Goal: Information Seeking & Learning: Learn about a topic

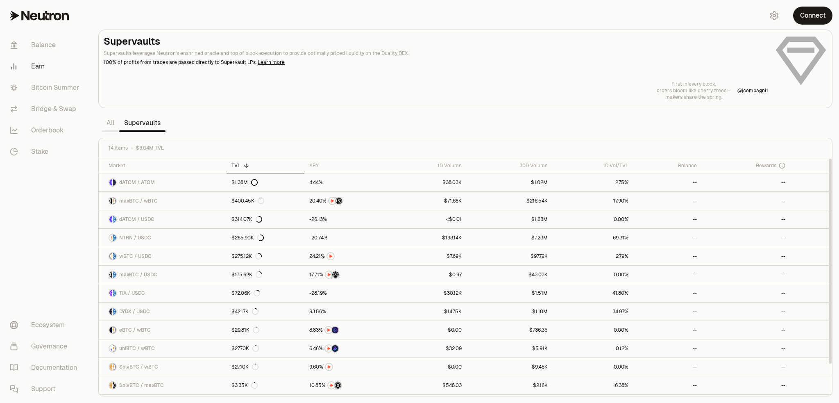
click at [341, 126] on section "Supervaults Supervaults leverages Neutron's enshrined oracle and top of block e…" at bounding box center [465, 201] width 747 height 403
click at [52, 91] on link "Bitcoin Summer" at bounding box center [45, 87] width 85 height 21
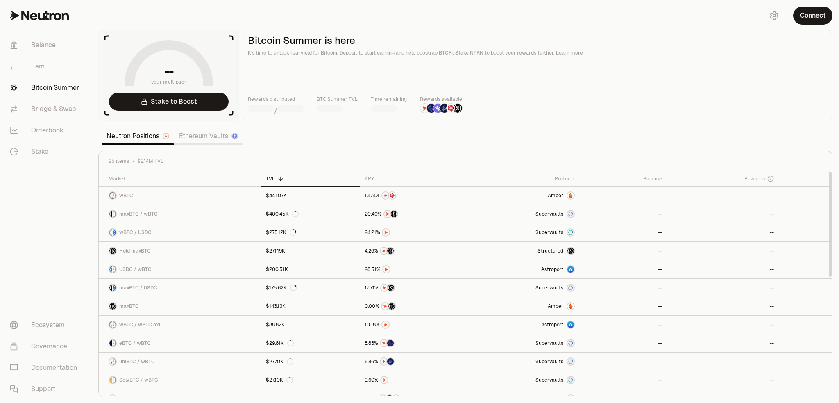
click at [416, 138] on section "-- your multiplier Stake to Boost Bitcoin Summer is here It's time to unlock re…" at bounding box center [465, 201] width 747 height 403
click at [202, 138] on link "Ethereum Vaults" at bounding box center [208, 136] width 69 height 16
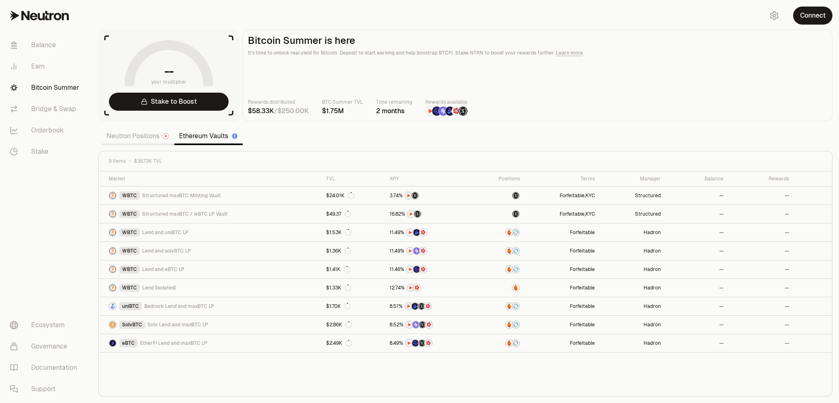
click at [131, 138] on link "Neutron Positions" at bounding box center [138, 136] width 73 height 16
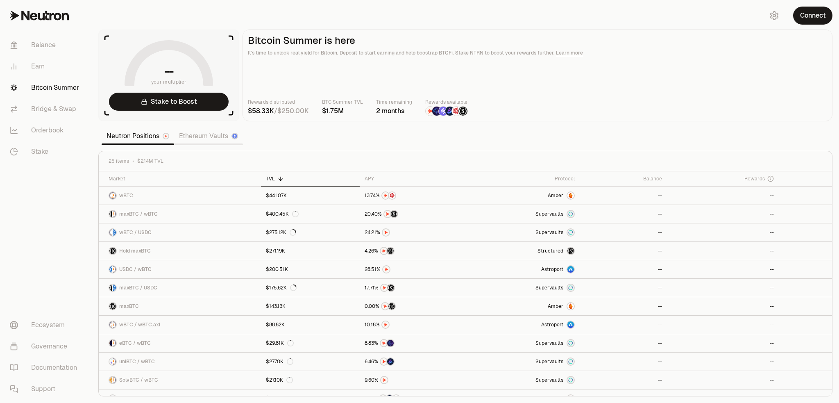
click at [421, 138] on section "-- your multiplier Stake to Boost Bitcoin Summer is here It's time to unlock re…" at bounding box center [465, 201] width 747 height 403
click at [370, 179] on div "APY" at bounding box center [413, 178] width 96 height 7
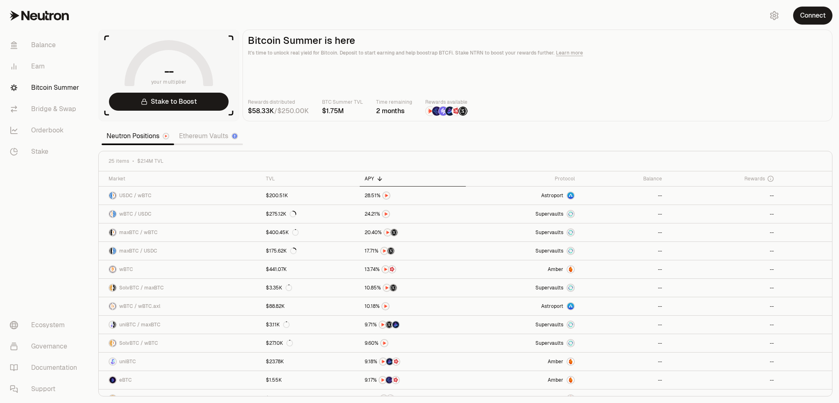
click at [543, 135] on section "-- your multiplier Stake to Boost Bitcoin Summer is here It's time to unlock re…" at bounding box center [465, 201] width 747 height 403
click at [546, 133] on section "-- your multiplier Stake to Boost Bitcoin Summer is here It's time to unlock re…" at bounding box center [465, 201] width 747 height 403
click at [303, 141] on section "-- your multiplier Stake to Boost Bitcoin Summer is here It's time to unlock re…" at bounding box center [465, 201] width 747 height 403
click at [219, 139] on link "Ethereum Vaults" at bounding box center [208, 136] width 69 height 16
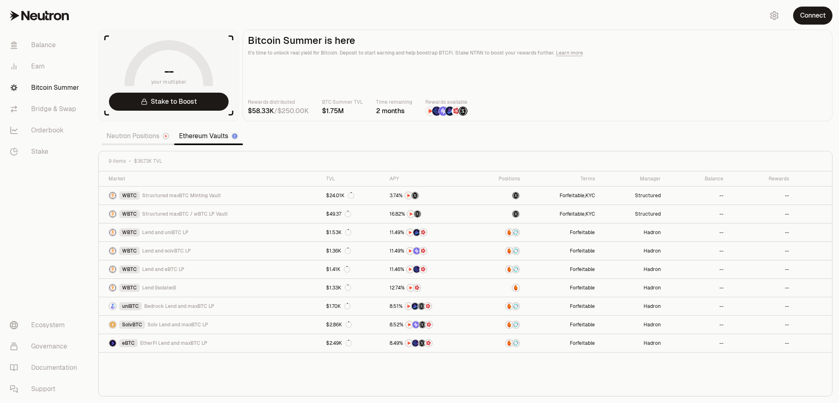
click at [128, 139] on link "Neutron Positions" at bounding box center [138, 136] width 73 height 16
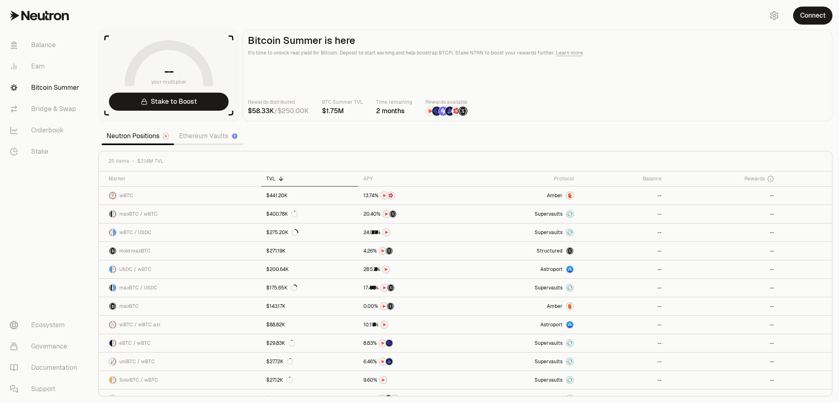
click at [339, 141] on section "-- your multiplier Stake to Boost Bitcoin Summer is here It's time to unlock re…" at bounding box center [465, 201] width 747 height 403
click at [273, 140] on section "-- your multiplier Stake to Boost Bitcoin Summer is here It's time to unlock re…" at bounding box center [465, 201] width 747 height 403
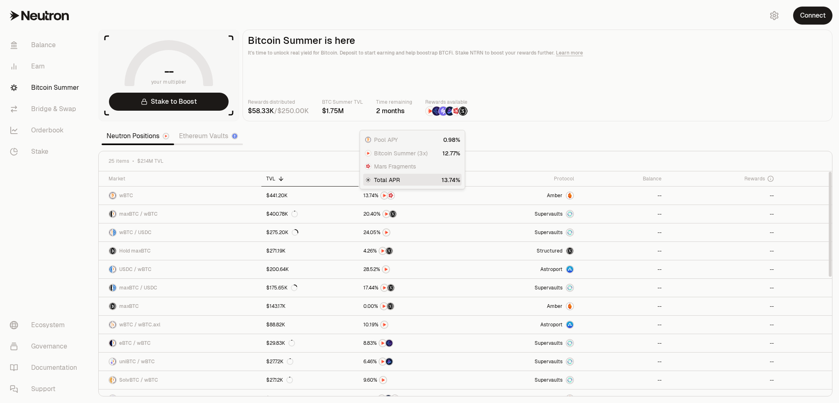
click at [352, 147] on section "-- your multiplier Stake to Boost Bitcoin Summer is here It's time to unlock re…" at bounding box center [465, 201] width 747 height 403
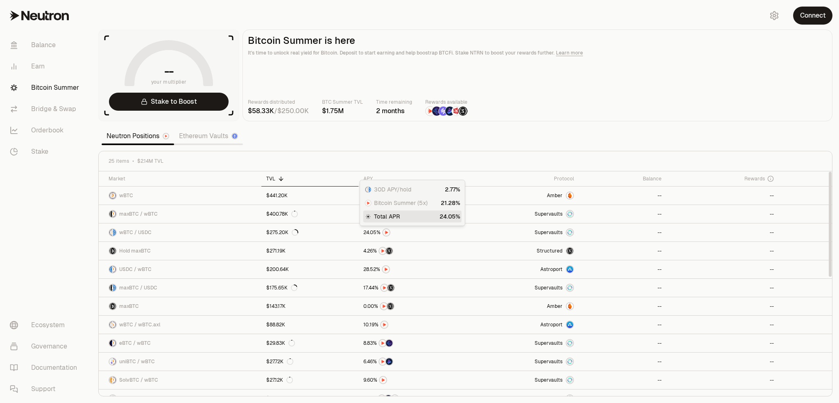
click at [440, 144] on section "-- your multiplier Stake to Boost Bitcoin Summer is here It's time to unlock re…" at bounding box center [465, 201] width 747 height 403
